Goal: Information Seeking & Learning: Learn about a topic

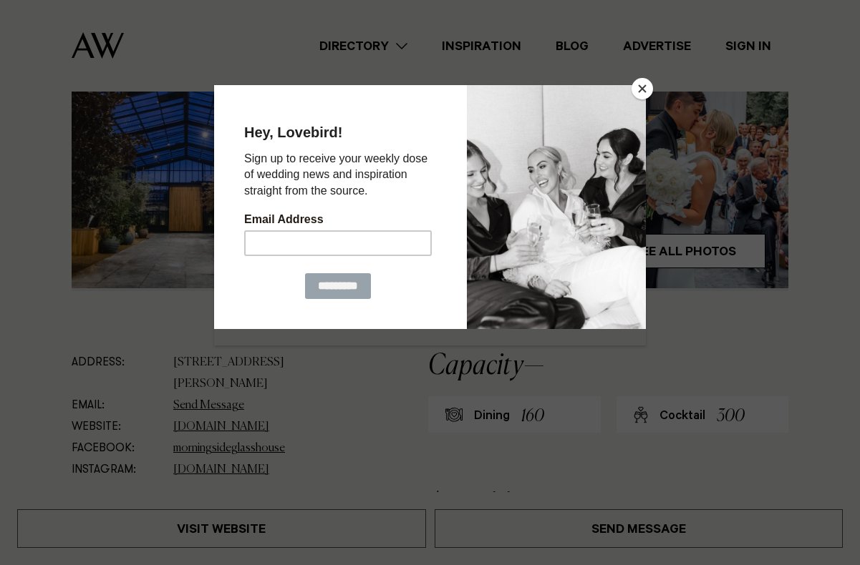
scroll to position [429, 0]
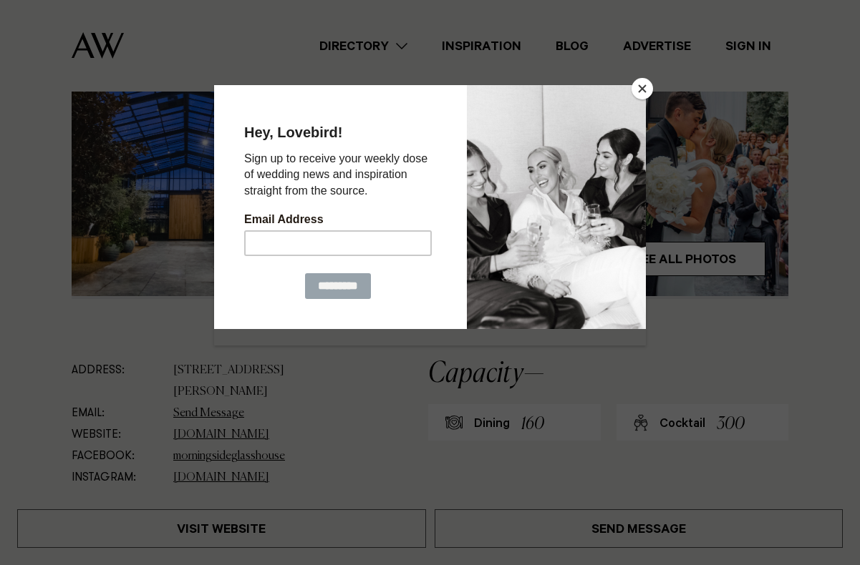
click at [643, 84] on button "Close" at bounding box center [641, 88] width 21 height 21
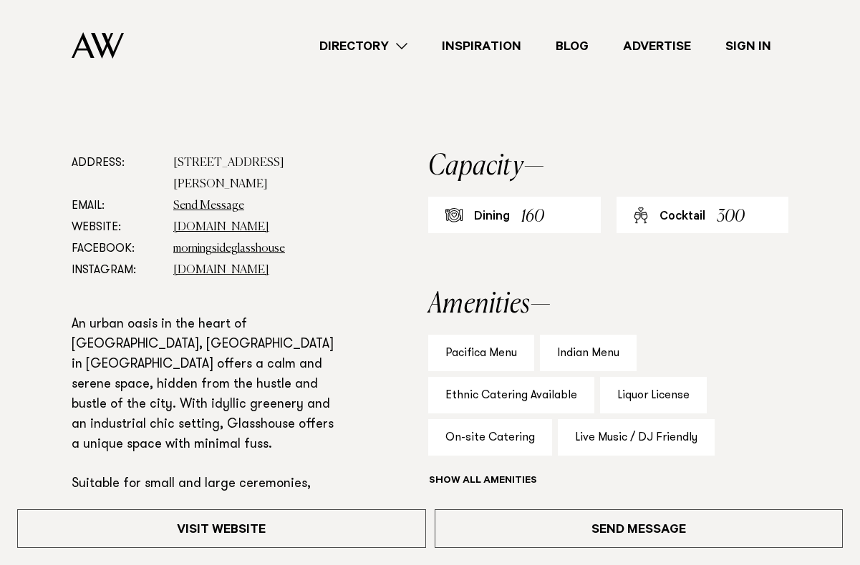
scroll to position [501, 0]
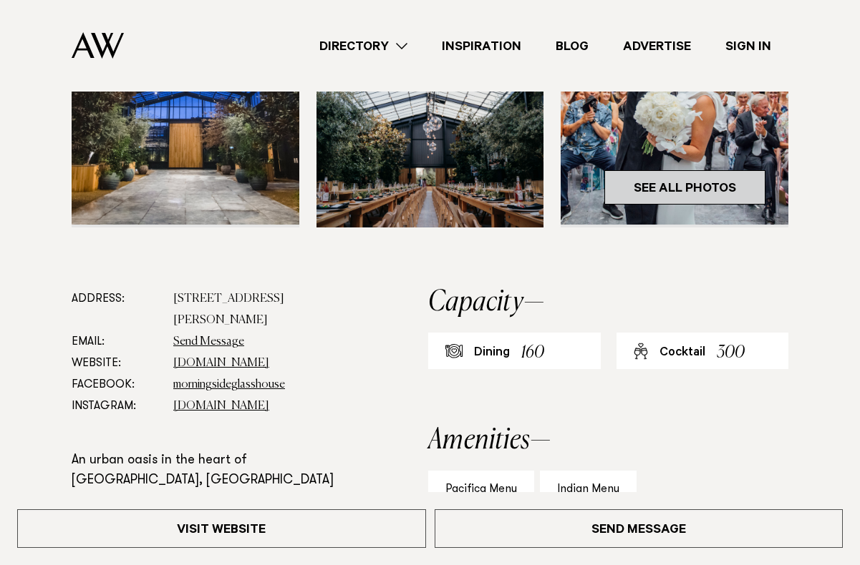
click at [675, 174] on link "See All Photos" at bounding box center [684, 187] width 161 height 34
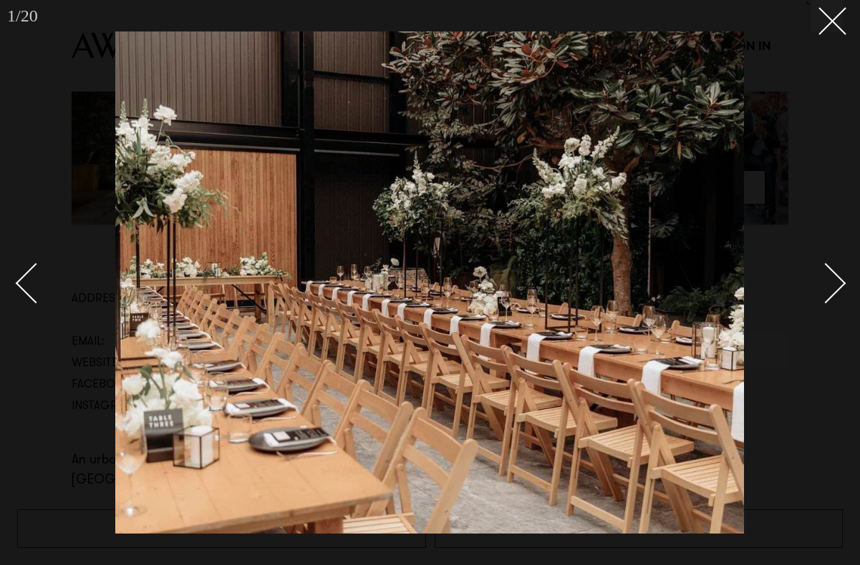
click at [813, 301] on link at bounding box center [817, 283] width 50 height 72
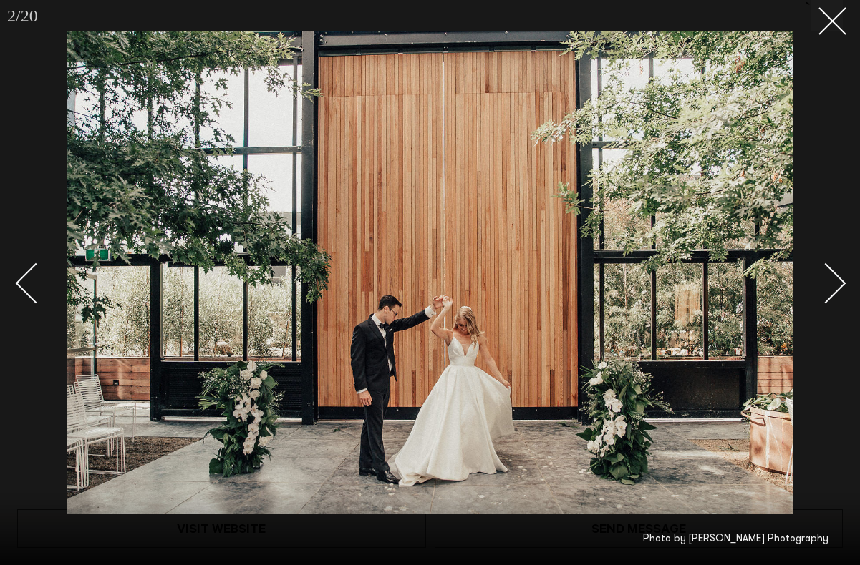
click at [822, 293] on div "Next slide" at bounding box center [825, 283] width 41 height 41
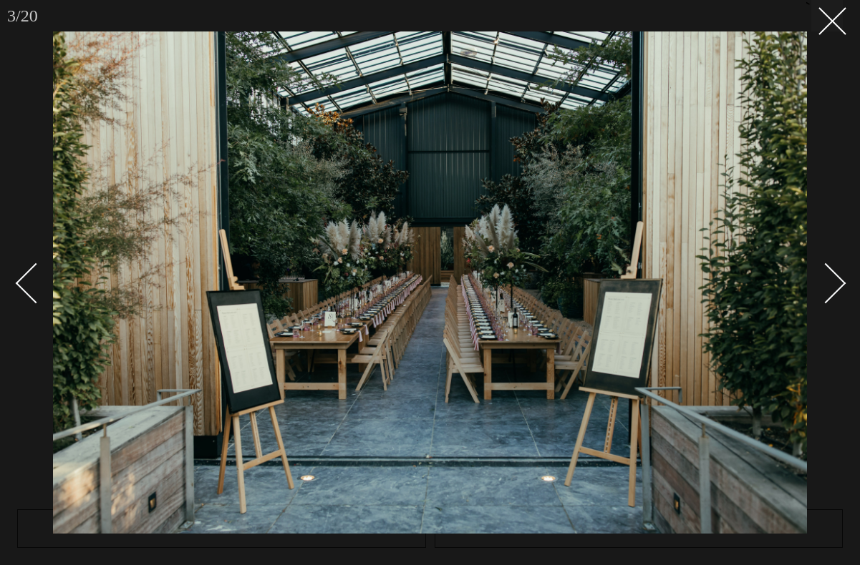
click at [822, 293] on div "Next slide" at bounding box center [825, 283] width 41 height 41
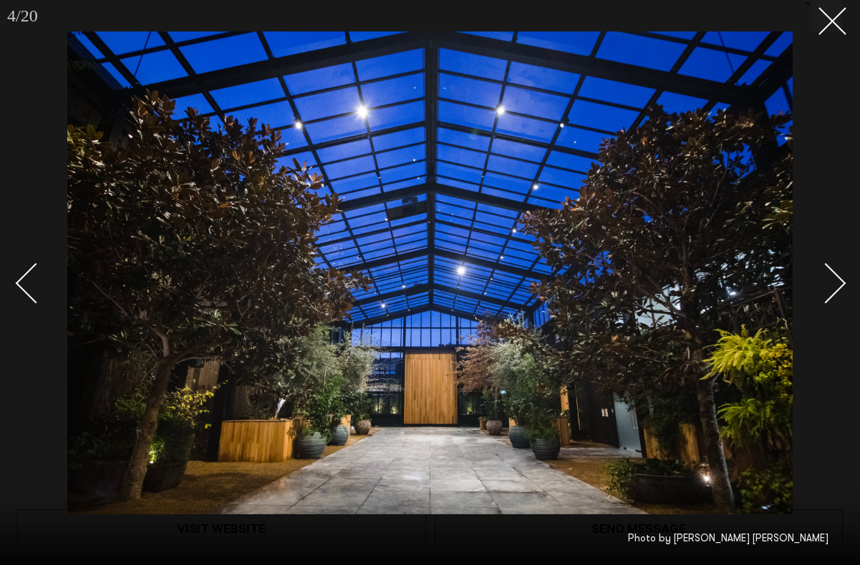
click at [822, 293] on div "Next slide" at bounding box center [825, 283] width 41 height 41
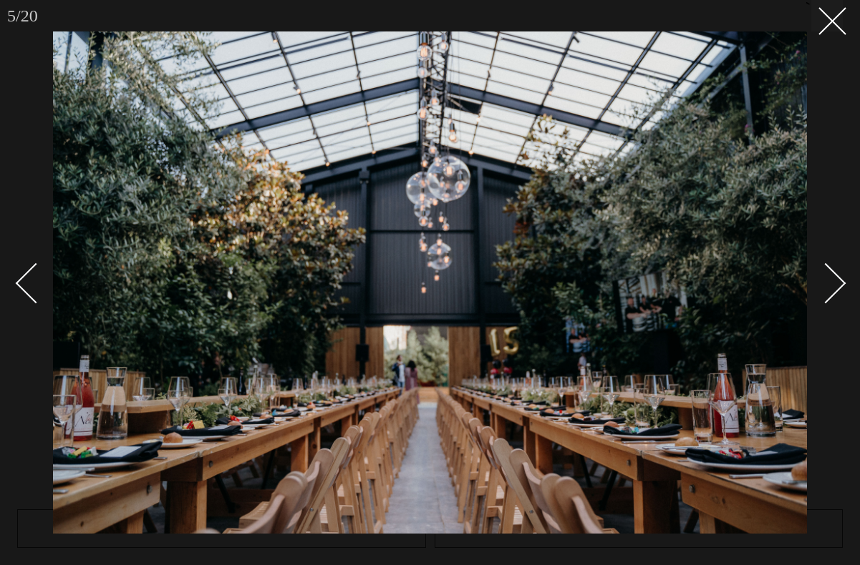
click at [822, 293] on div "Next slide" at bounding box center [825, 283] width 41 height 41
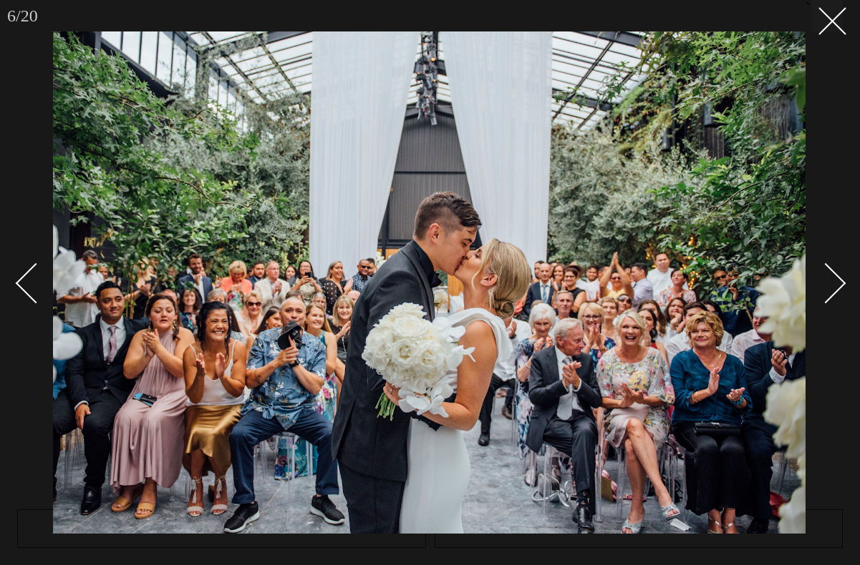
click at [822, 293] on div "Next slide" at bounding box center [825, 283] width 41 height 41
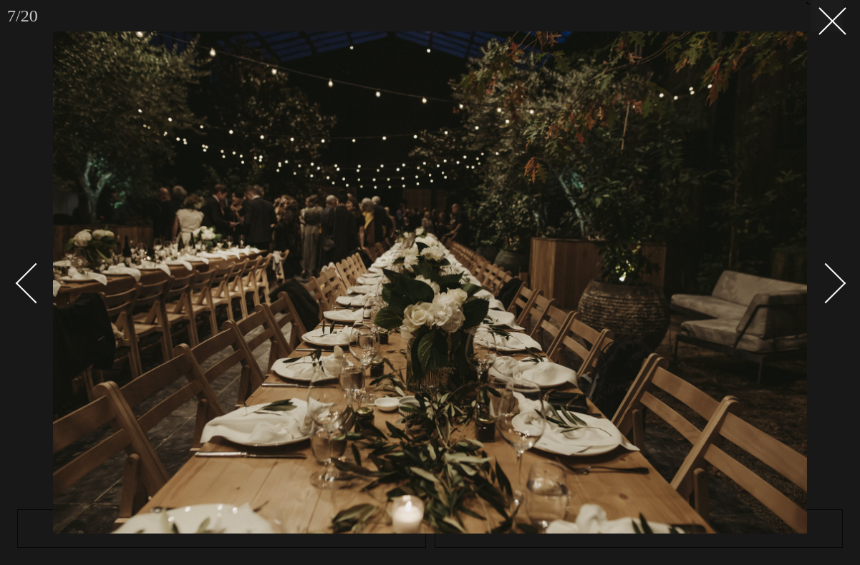
click at [822, 293] on div "Next slide" at bounding box center [825, 283] width 41 height 41
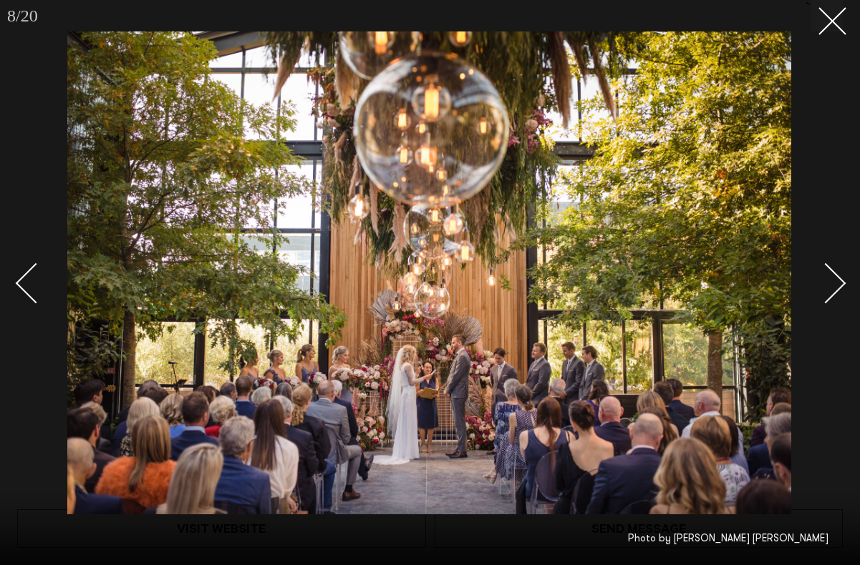
click at [822, 293] on div "Next slide" at bounding box center [825, 283] width 41 height 41
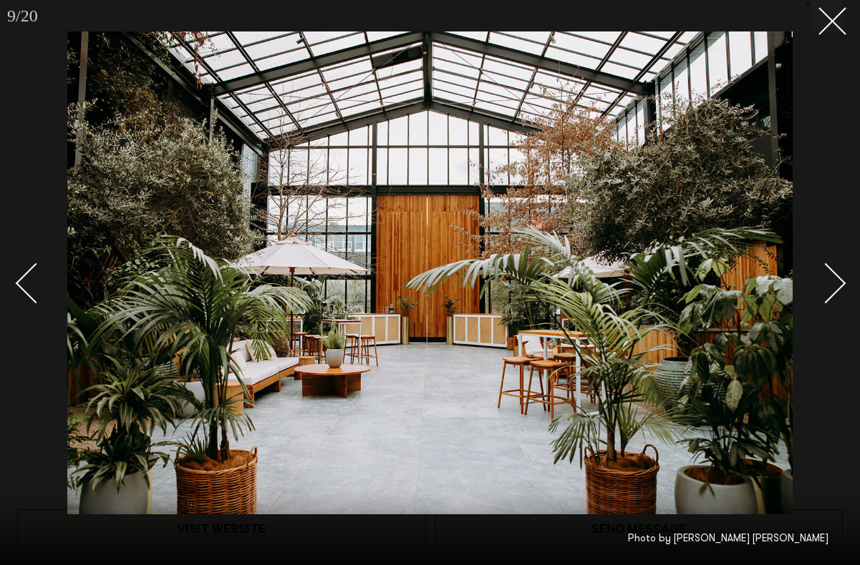
click at [822, 293] on div "Next slide" at bounding box center [825, 283] width 41 height 41
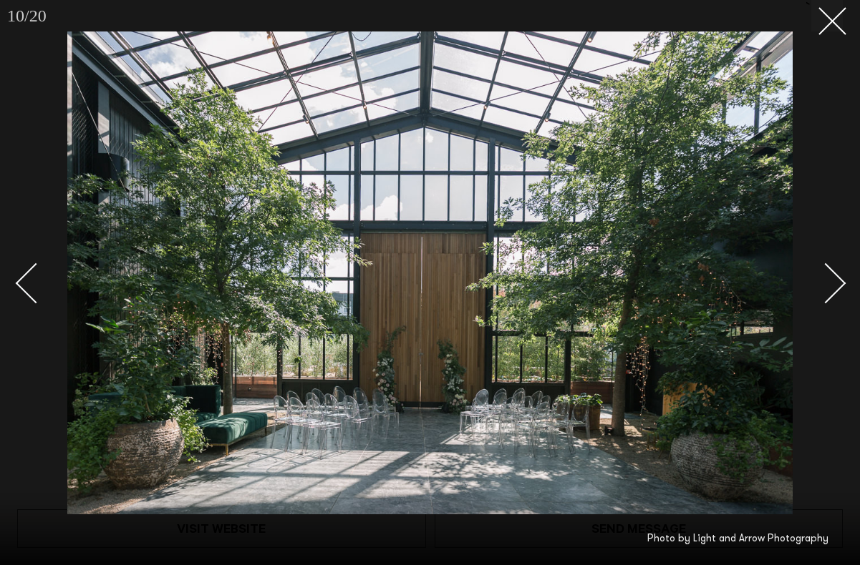
click at [822, 293] on div "Next slide" at bounding box center [825, 283] width 41 height 41
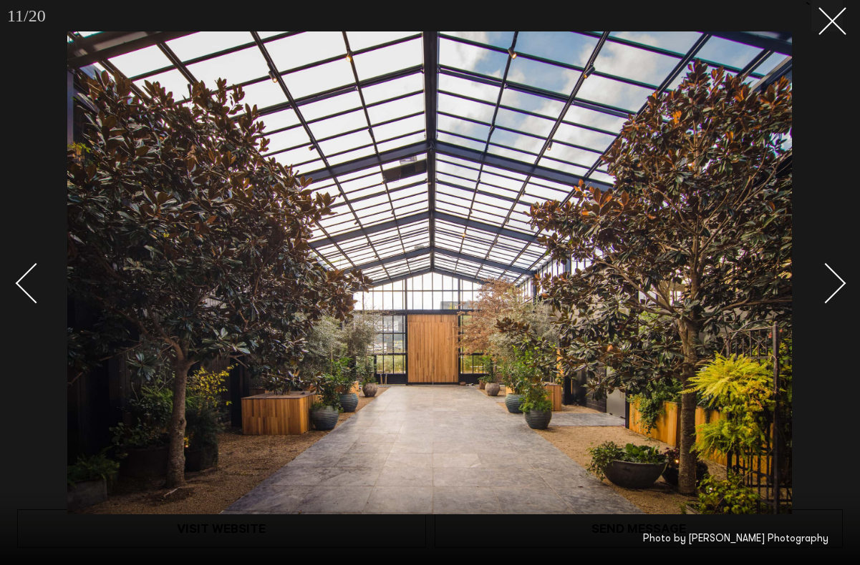
click at [822, 293] on div "Next slide" at bounding box center [825, 283] width 41 height 41
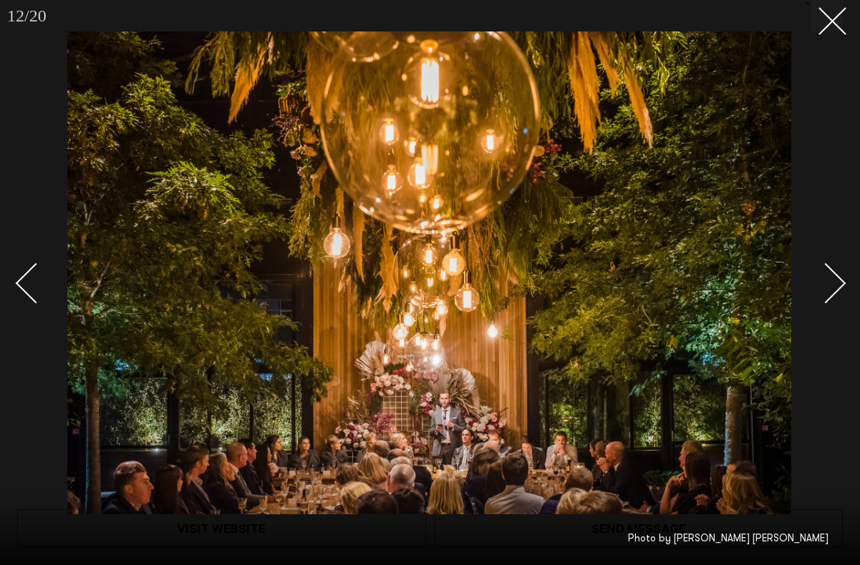
click at [822, 293] on div "Next slide" at bounding box center [825, 283] width 41 height 41
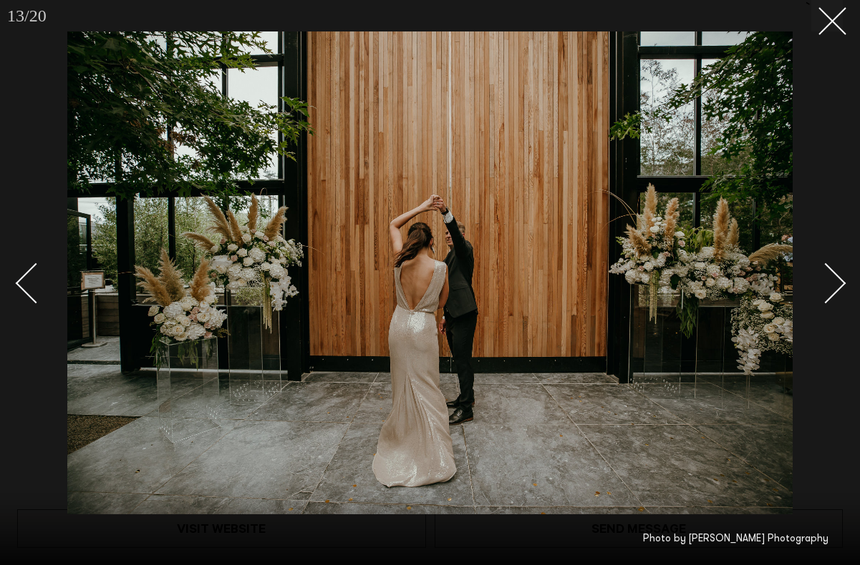
click at [822, 293] on div "Next slide" at bounding box center [825, 283] width 41 height 41
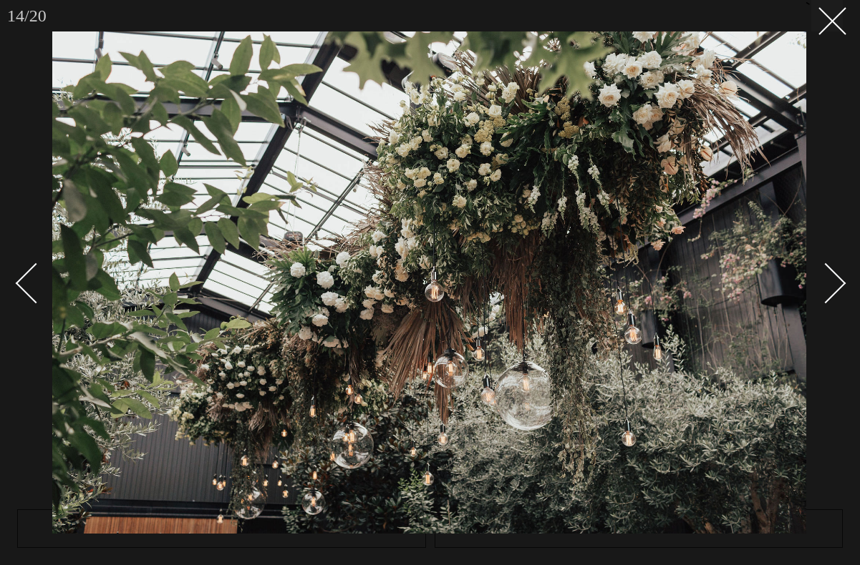
click at [822, 293] on div "Next slide" at bounding box center [825, 283] width 41 height 41
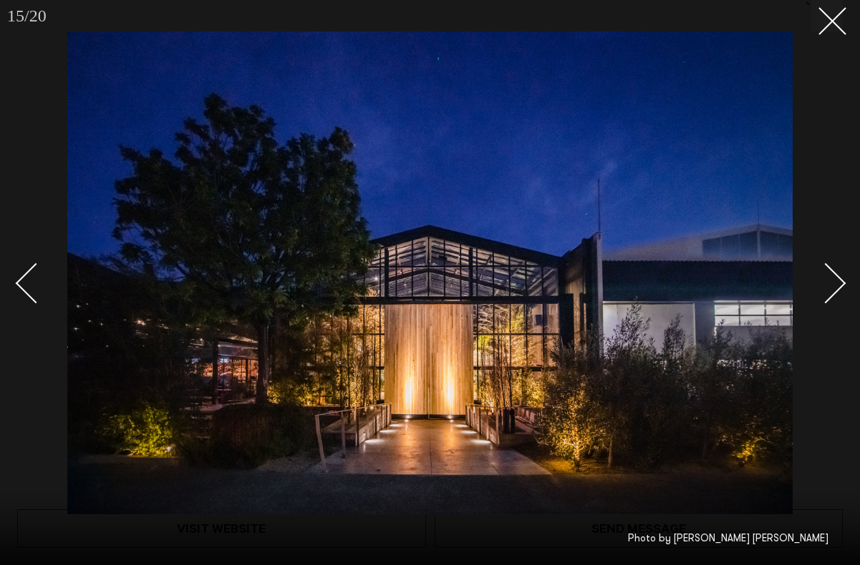
click at [822, 293] on div "Next slide" at bounding box center [825, 283] width 41 height 41
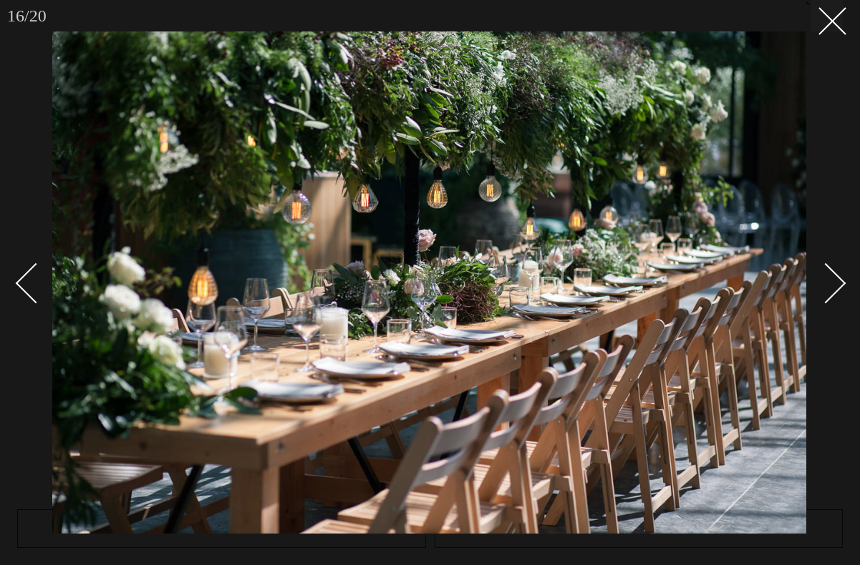
click at [822, 293] on div "Next slide" at bounding box center [825, 283] width 41 height 41
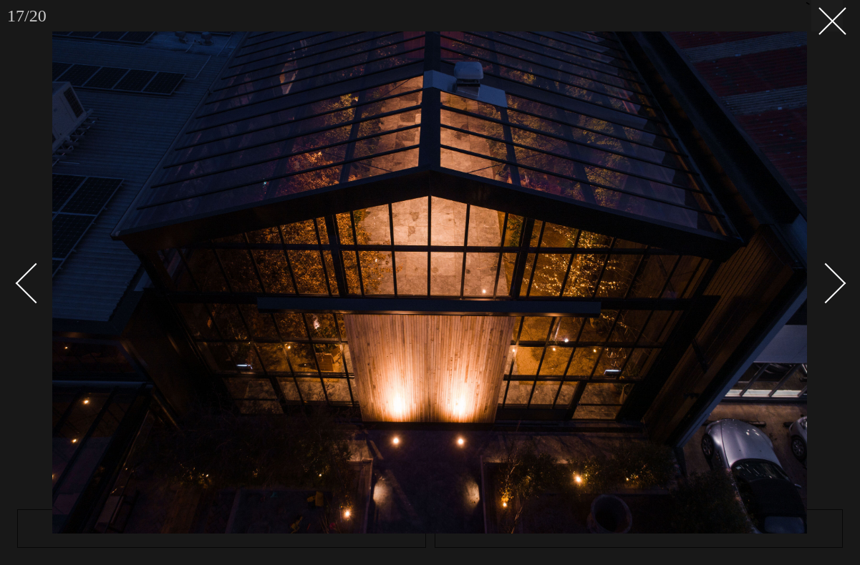
click at [822, 293] on div "Next slide" at bounding box center [825, 283] width 41 height 41
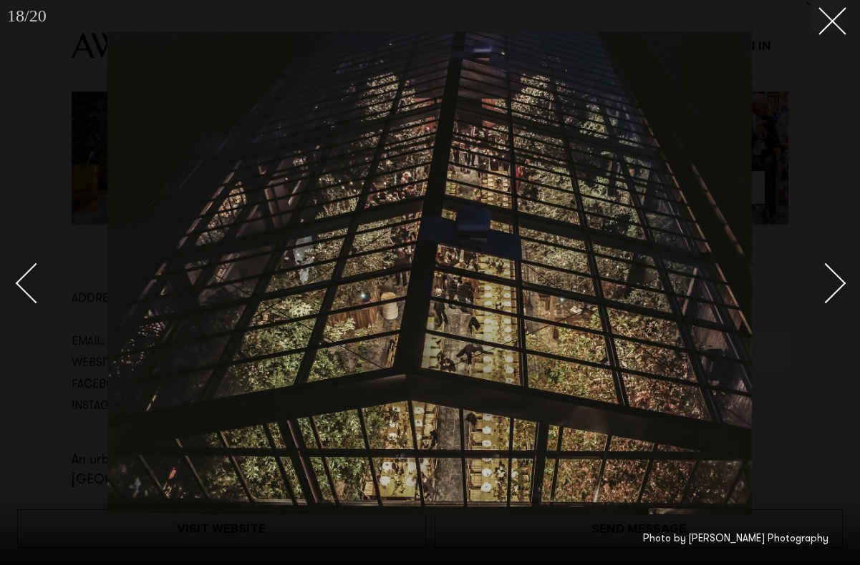
click at [822, 293] on div "Next slide" at bounding box center [825, 283] width 41 height 41
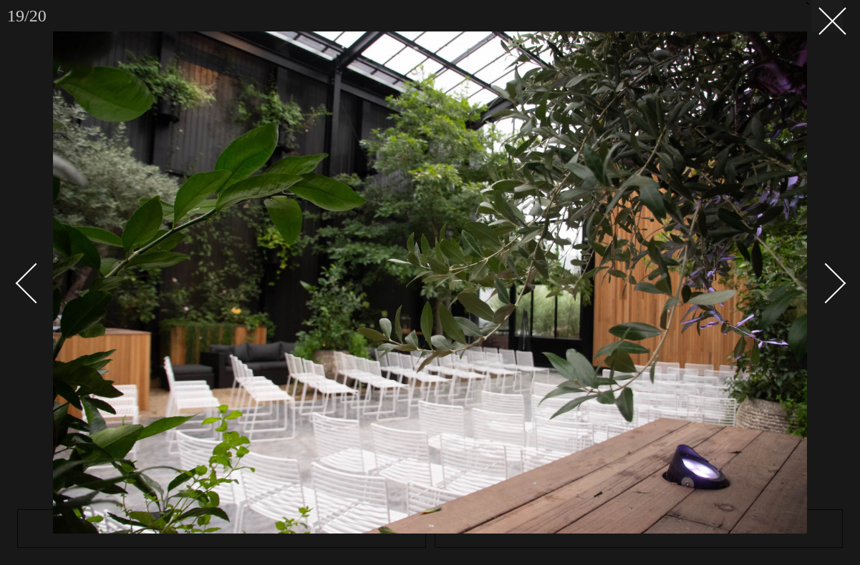
click at [822, 293] on div "Next slide" at bounding box center [825, 283] width 41 height 41
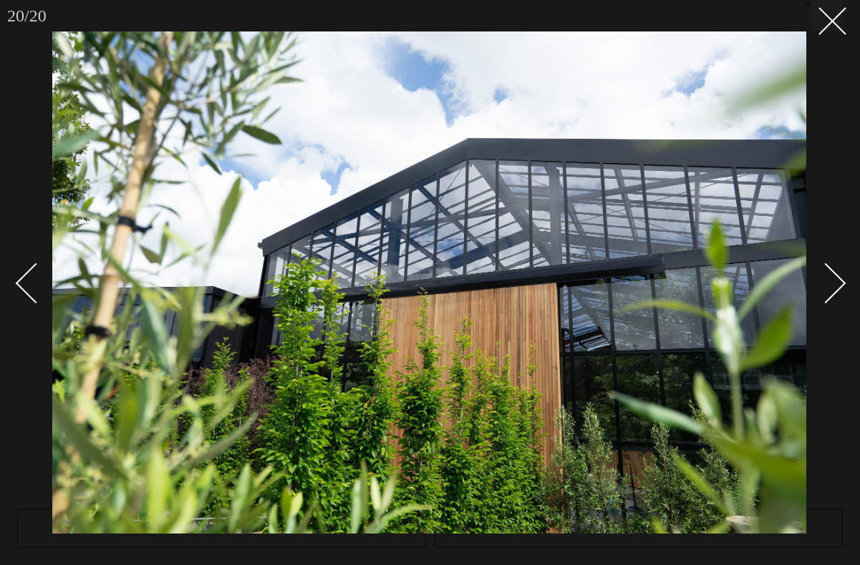
click at [822, 293] on div "Next slide" at bounding box center [825, 283] width 41 height 41
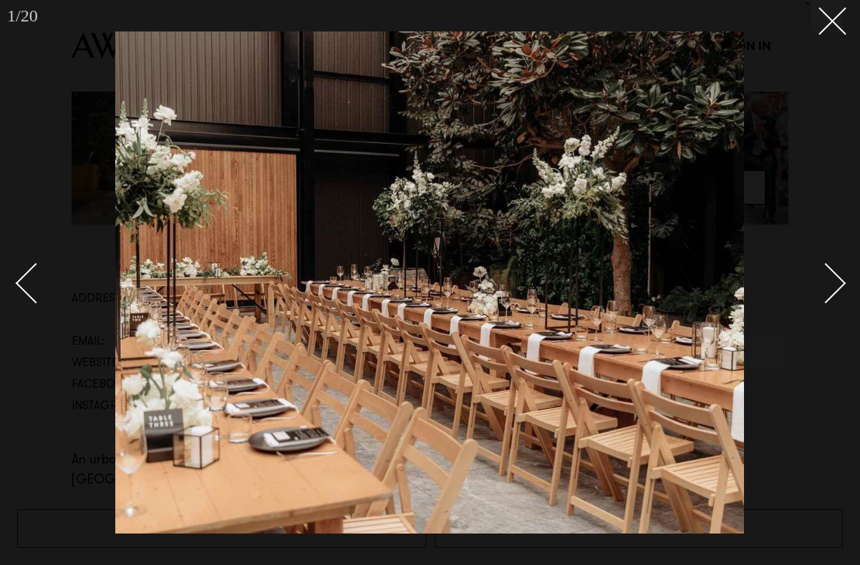
click at [822, 293] on div "Next slide" at bounding box center [825, 283] width 41 height 41
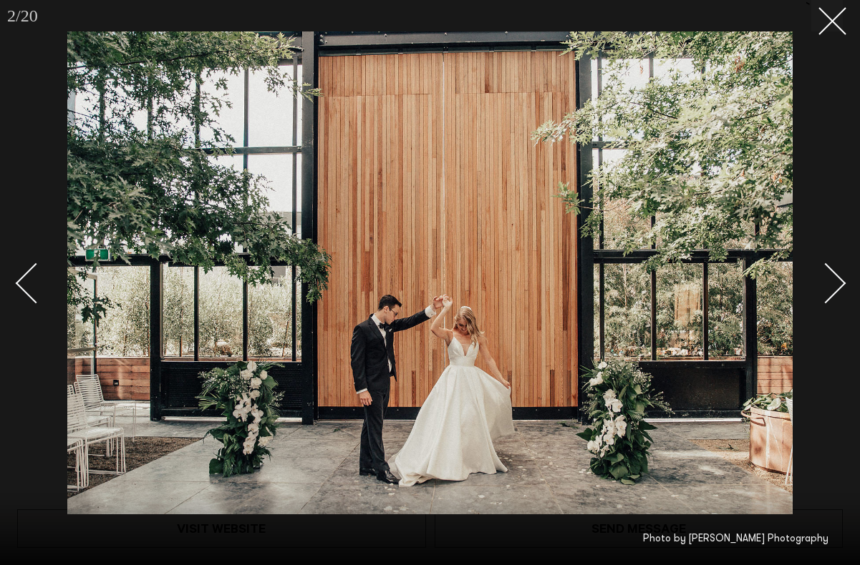
click at [822, 293] on div "Next slide" at bounding box center [825, 283] width 41 height 41
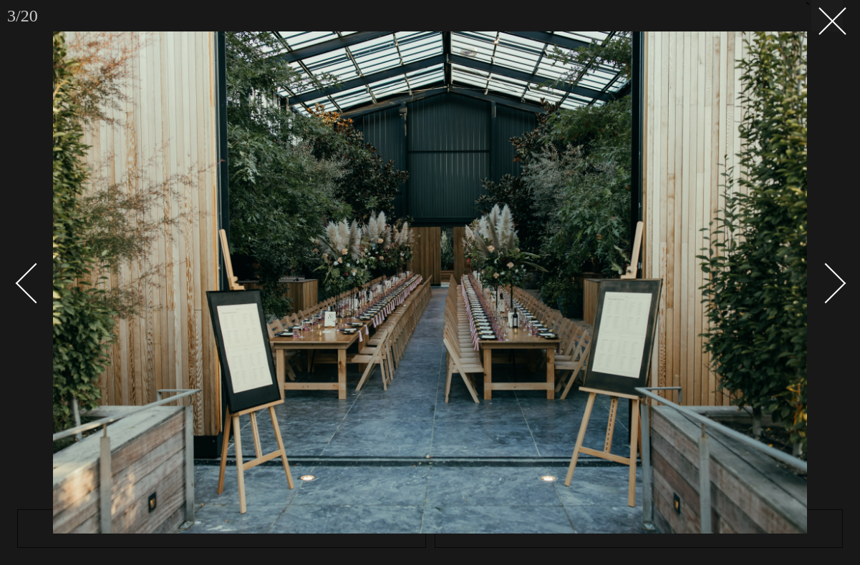
click at [822, 293] on div "Next slide" at bounding box center [825, 283] width 41 height 41
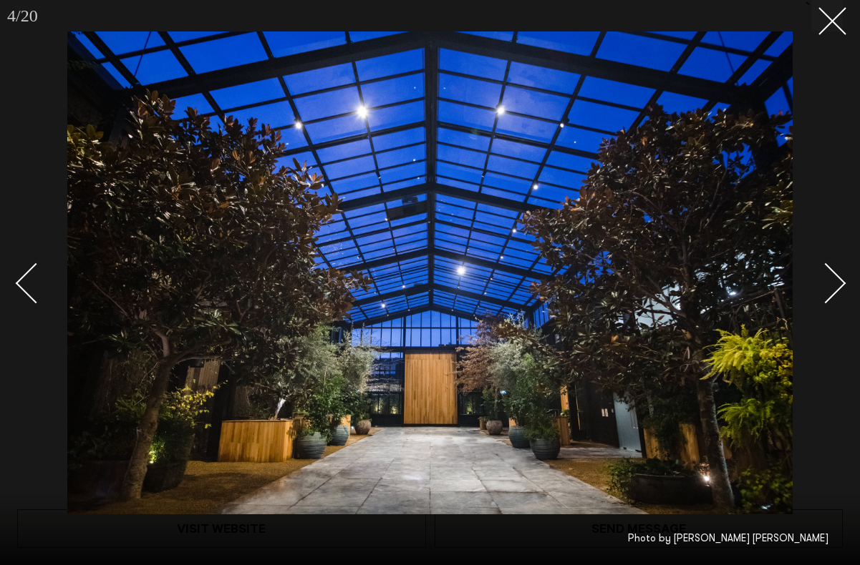
click at [843, 13] on div at bounding box center [430, 282] width 860 height 565
